Goal: Information Seeking & Learning: Learn about a topic

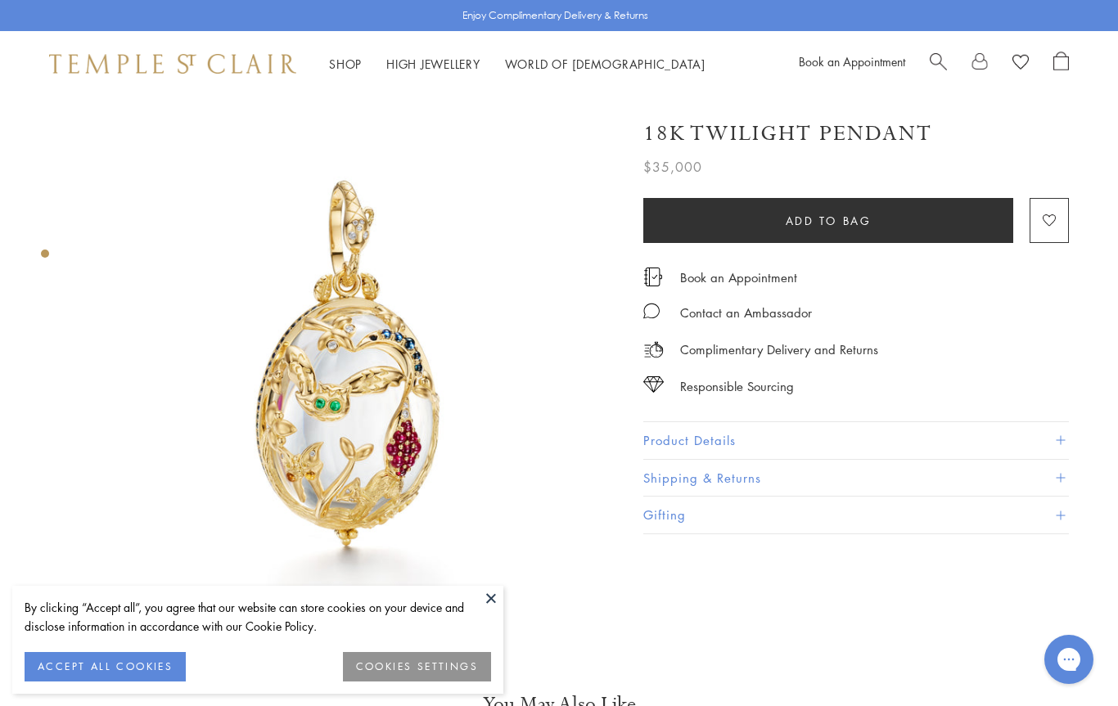
click at [135, 665] on button "ACCEPT ALL COOKIES" at bounding box center [105, 666] width 161 height 29
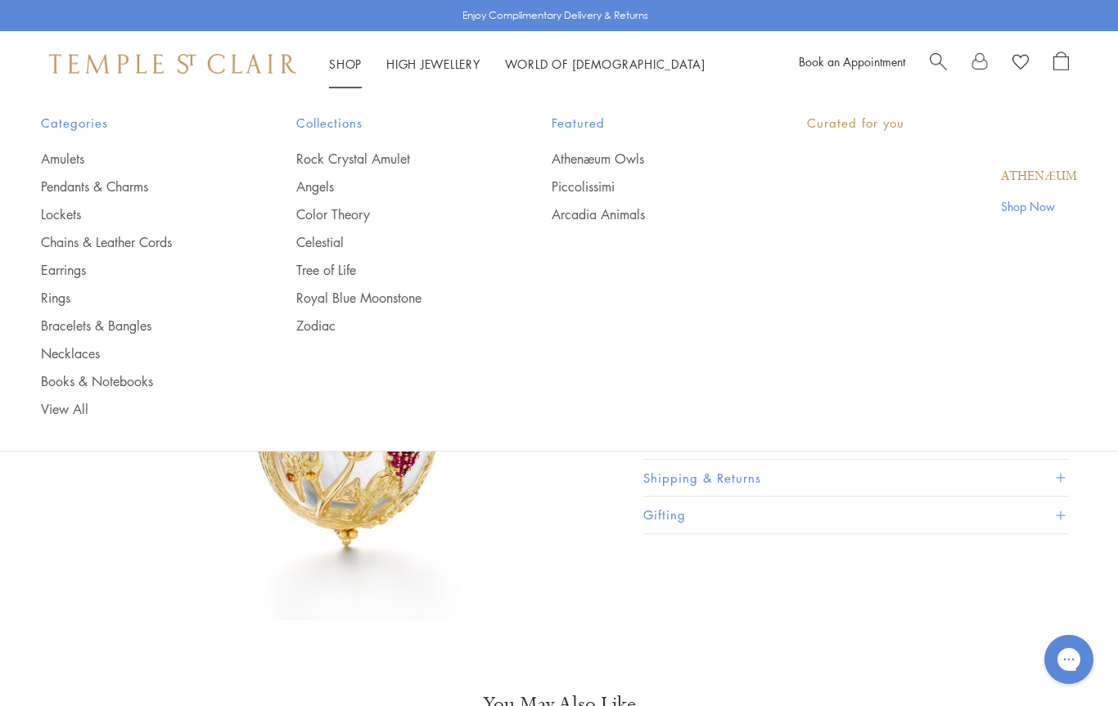
click at [353, 58] on link "Shop Shop" at bounding box center [345, 64] width 33 height 16
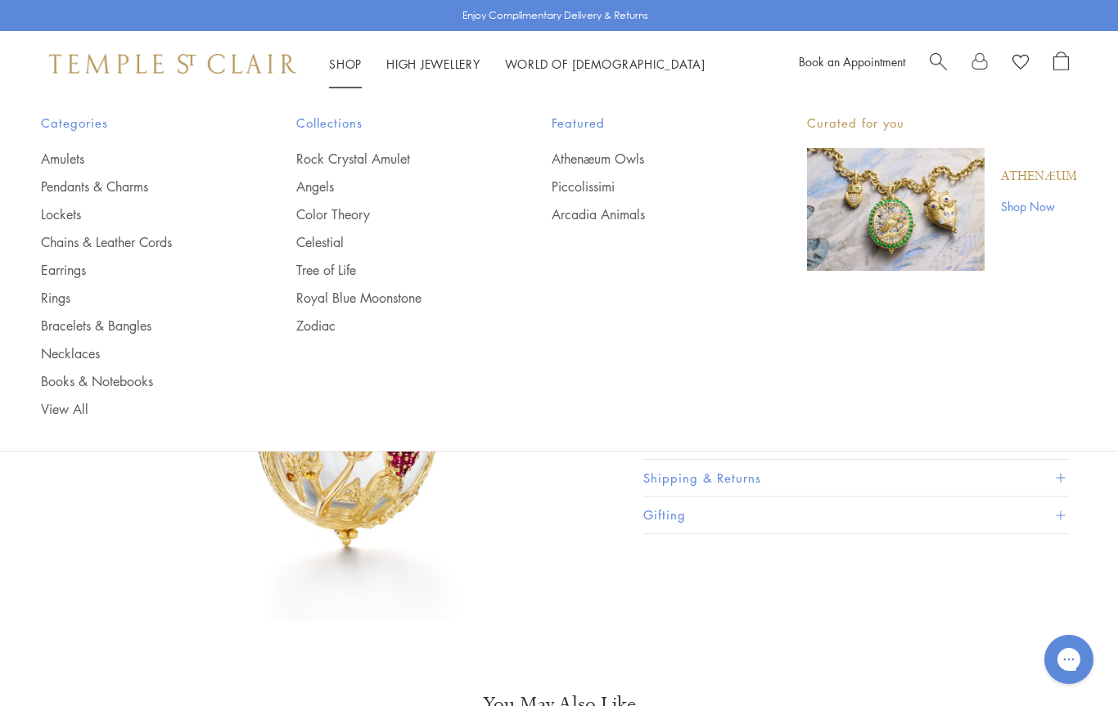
click at [72, 205] on link "Lockets" at bounding box center [136, 214] width 190 height 18
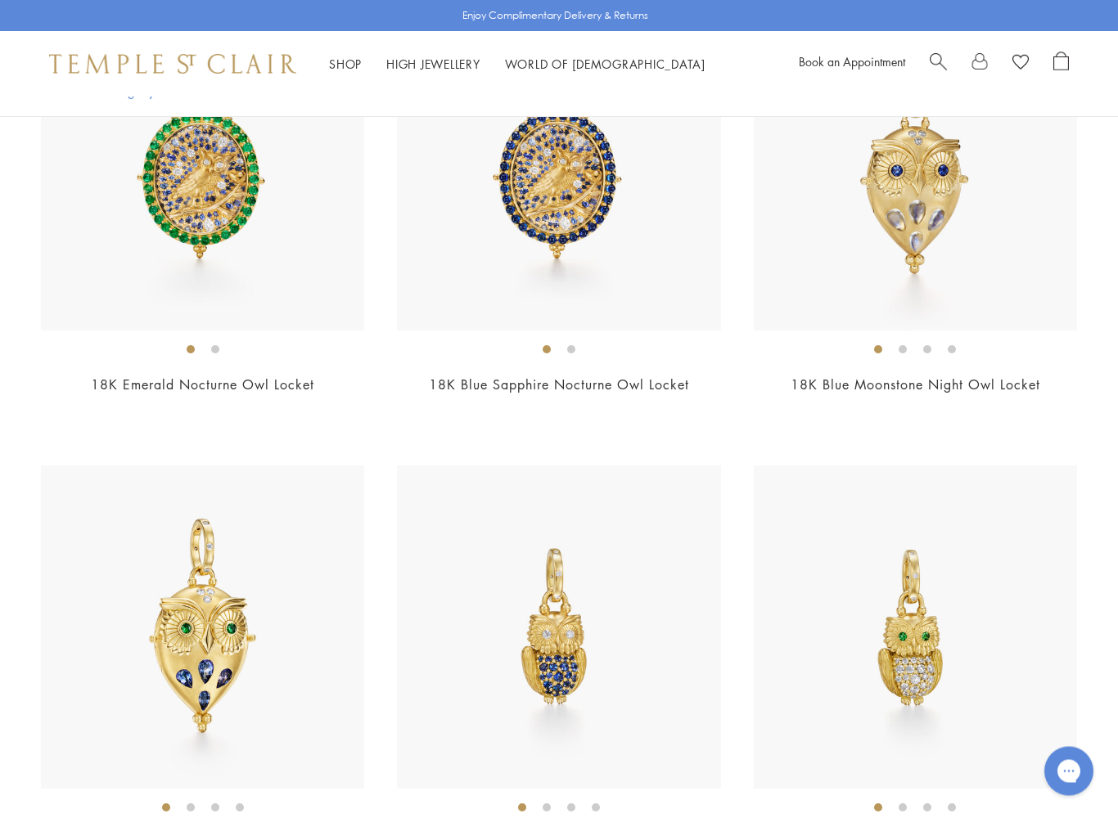
scroll to position [213, 0]
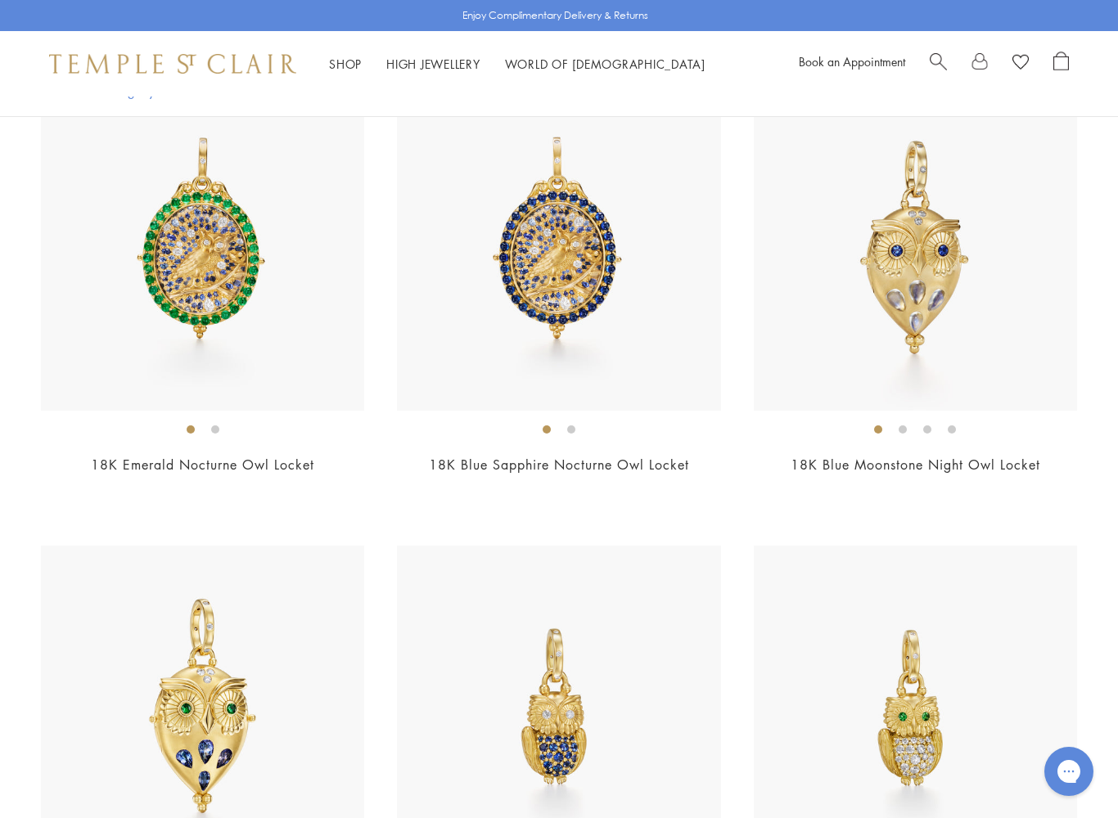
click at [581, 234] on img at bounding box center [558, 249] width 323 height 323
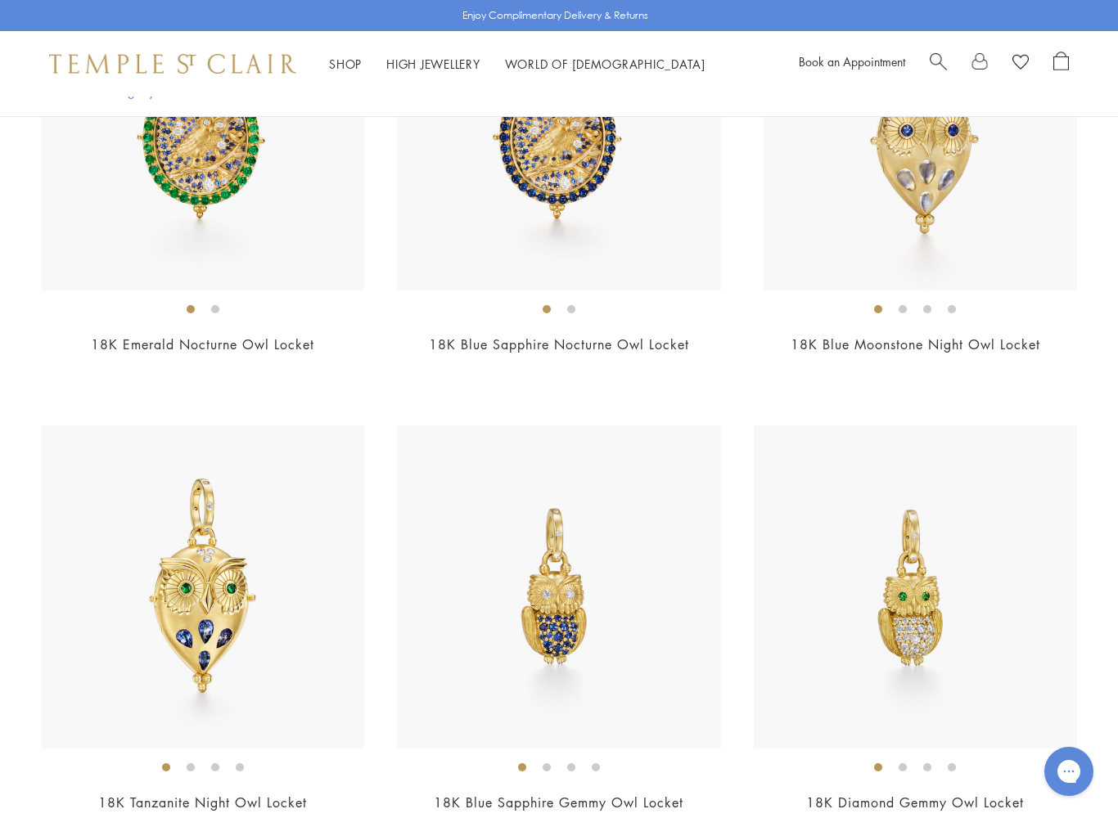
scroll to position [777, 0]
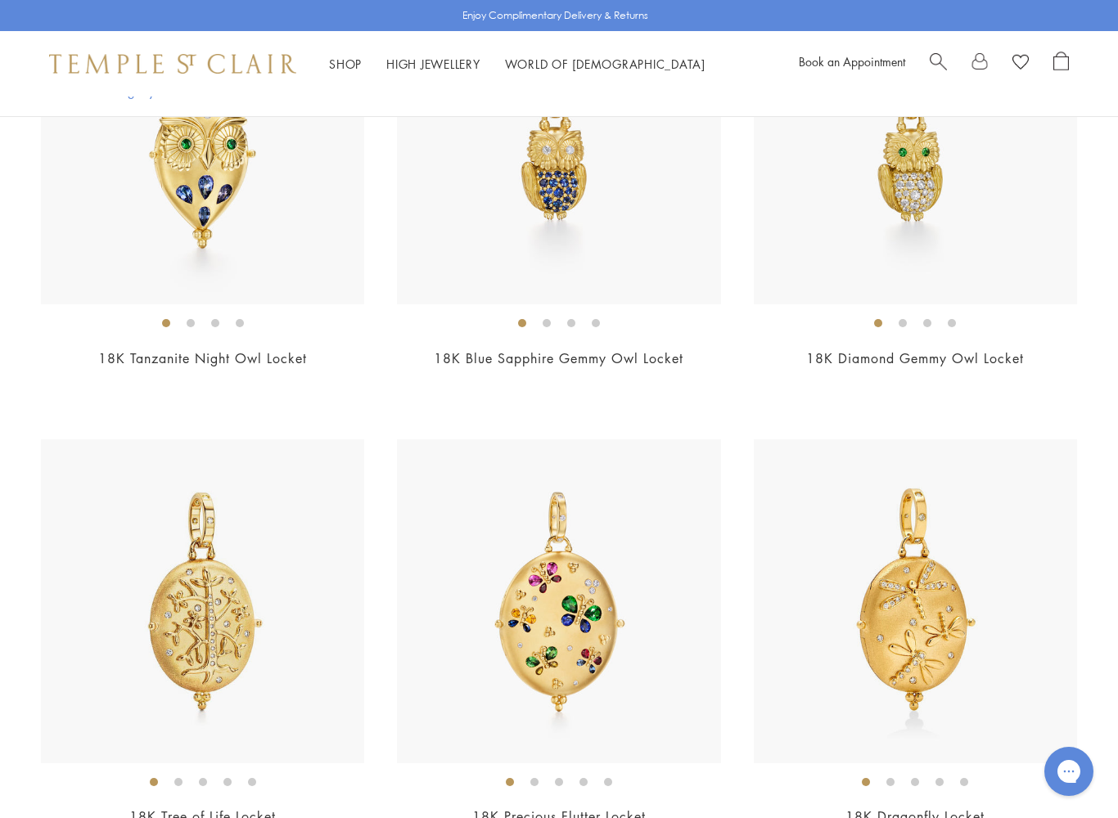
click at [574, 175] on img at bounding box center [558, 142] width 323 height 323
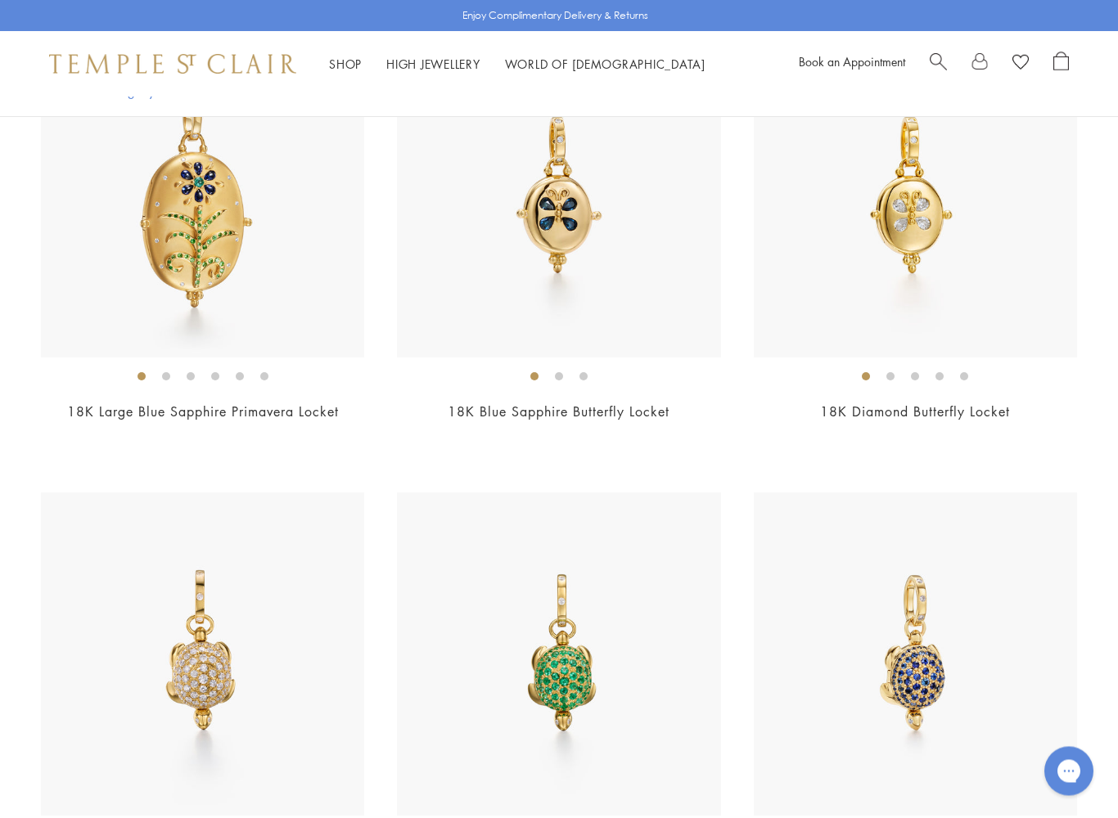
scroll to position [2100, 0]
click at [976, 157] on img at bounding box center [930, 195] width 323 height 323
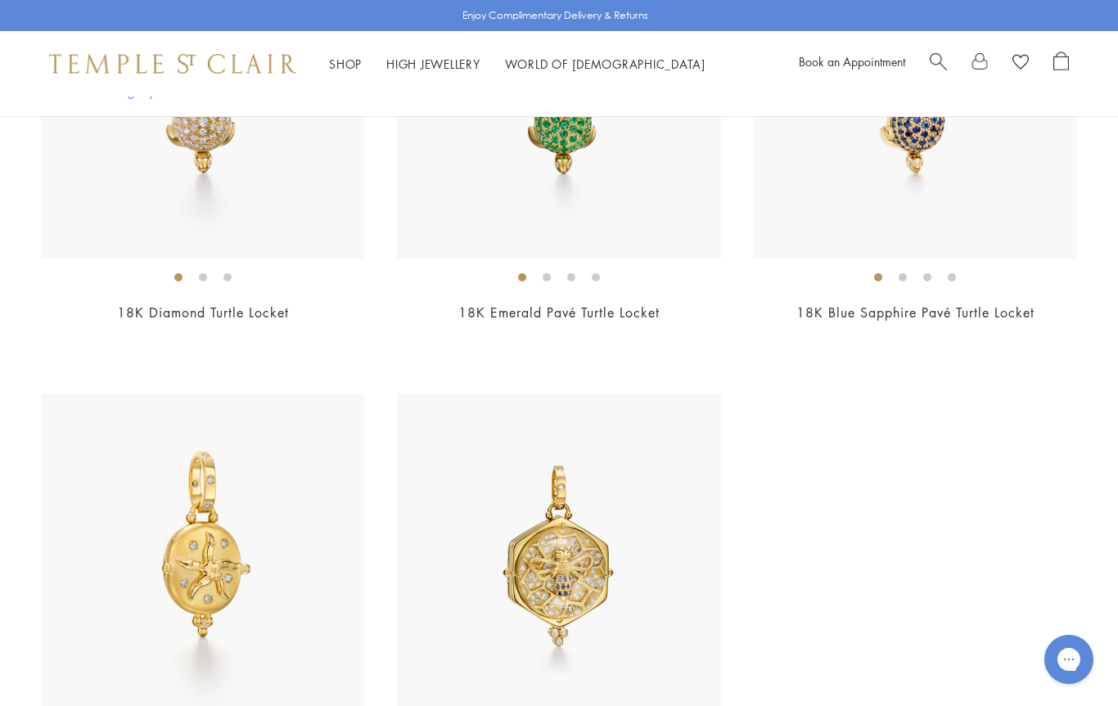
scroll to position [2656, 0]
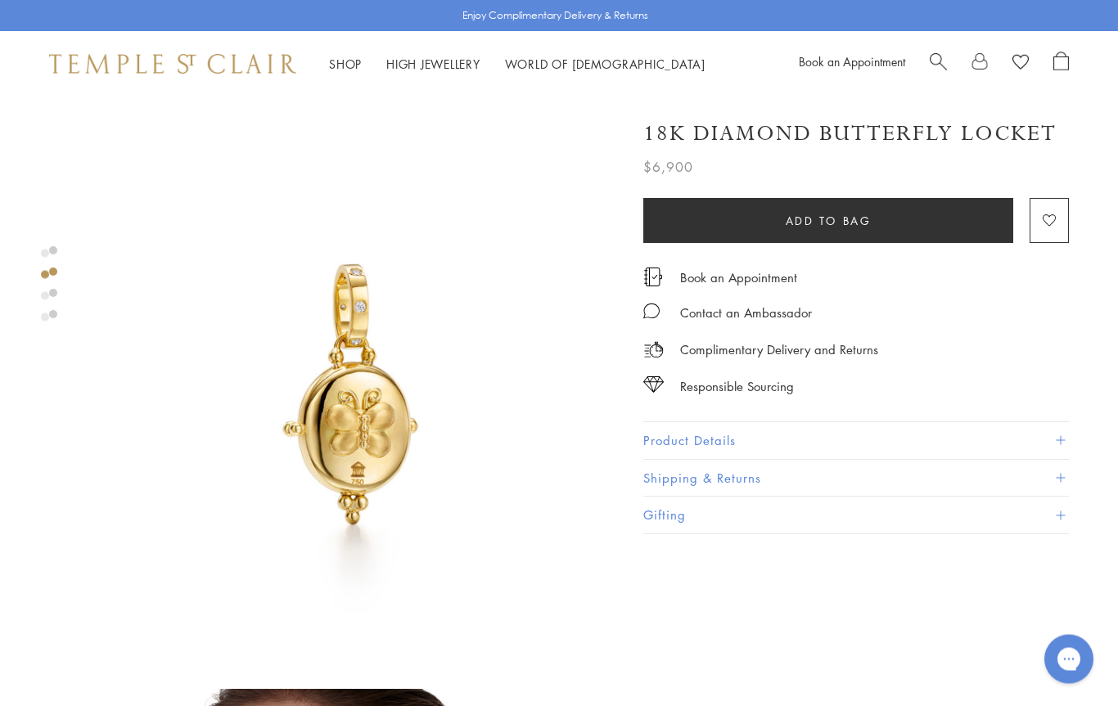
scroll to position [512, 0]
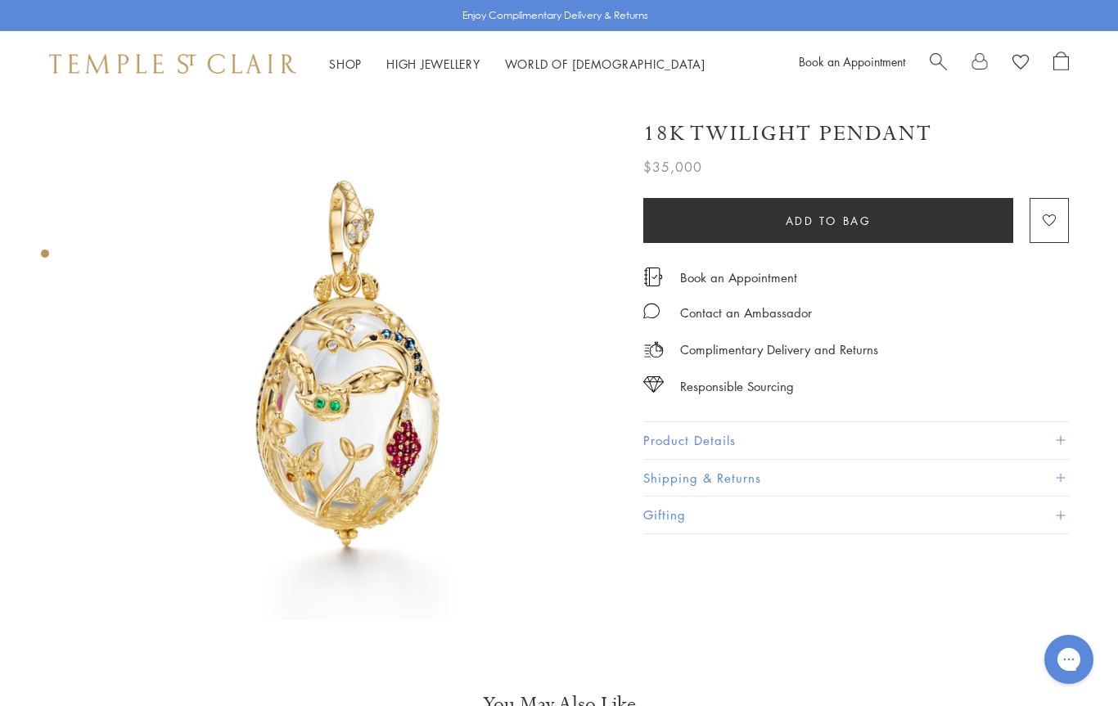
click at [339, 68] on link "Shop Shop" at bounding box center [345, 64] width 33 height 16
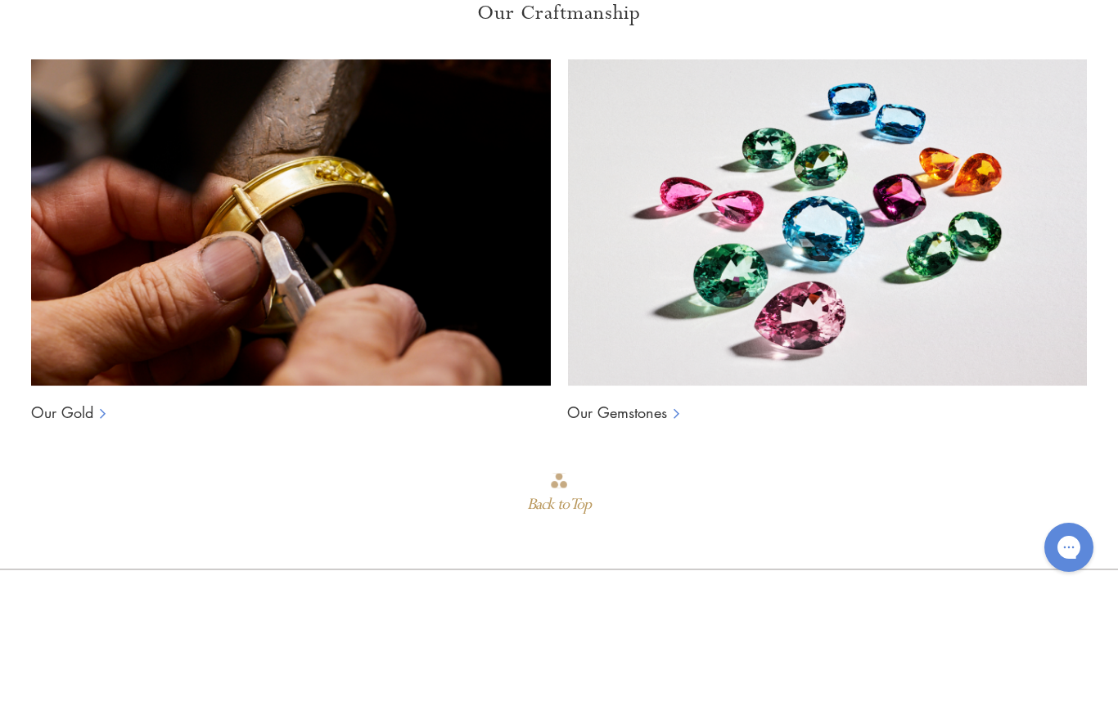
scroll to position [1569, 0]
